Goal: Entertainment & Leisure: Consume media (video, audio)

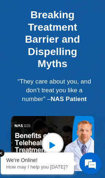
scroll to position [2944, 0]
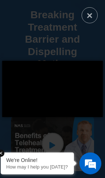
click at [27, 67] on div "× Loading..." at bounding box center [52, 89] width 105 height 178
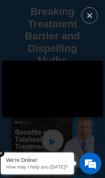
scroll to position [2947, 0]
click at [13, 58] on div "× Loading..." at bounding box center [52, 89] width 105 height 178
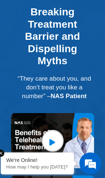
click at [21, 130] on div at bounding box center [52, 141] width 83 height 22
click at [49, 130] on link "video-popup" at bounding box center [53, 141] width 22 height 22
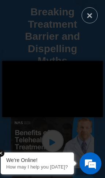
click at [90, 17] on button "×" at bounding box center [89, 15] width 16 height 16
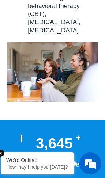
click at [33, 160] on h3 "Support Given" at bounding box center [58, 164] width 51 height 9
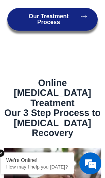
scroll to position [1360, 0]
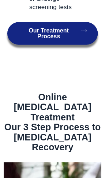
scroll to position [1374, 0]
